Goal: Manage account settings

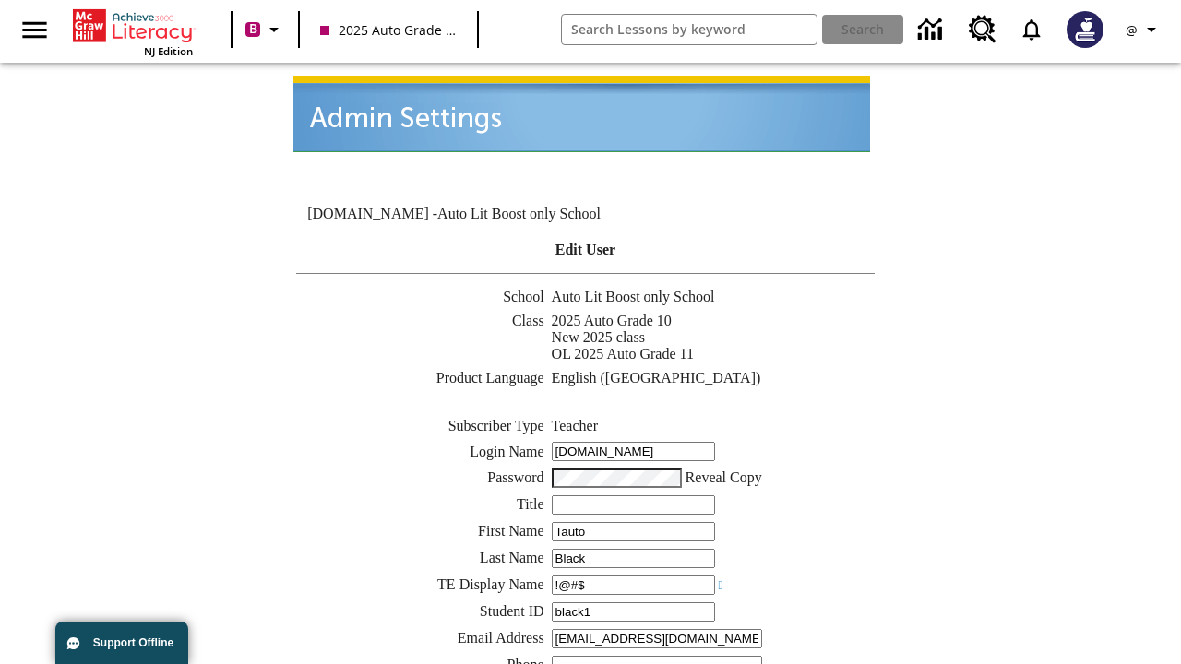
type input "!@#$"
click at [1144, 30] on icon "Profile/Settings" at bounding box center [1151, 29] width 22 height 22
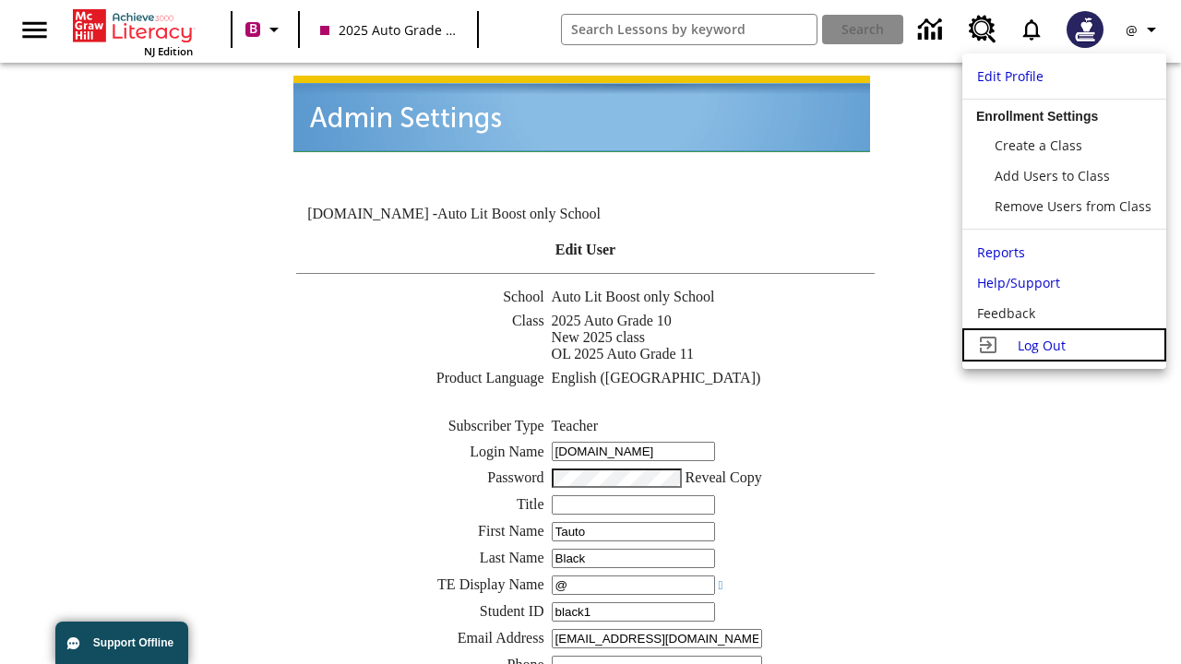
click at [1064, 345] on span "Log Out" at bounding box center [1042, 346] width 48 height 18
